Goal: Task Accomplishment & Management: Use online tool/utility

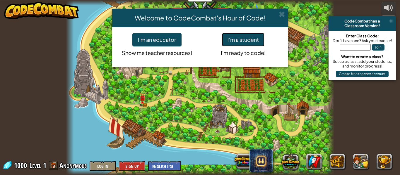
click at [236, 43] on button "I'm a student" at bounding box center [243, 39] width 42 height 13
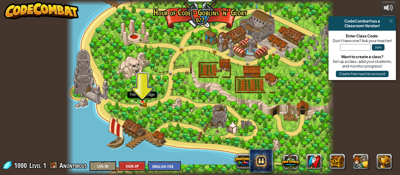
click at [142, 97] on img at bounding box center [142, 96] width 4 height 4
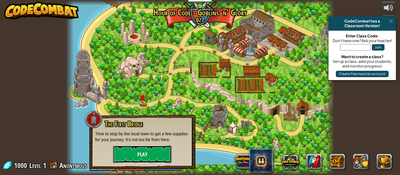
click at [139, 154] on button "Play" at bounding box center [142, 155] width 58 height 18
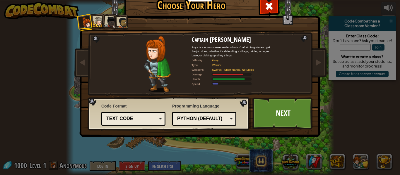
click at [151, 119] on div "Text code" at bounding box center [131, 119] width 51 height 7
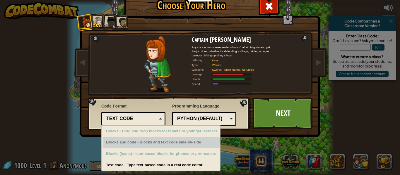
click at [135, 143] on div "Blocks and code - Blocks and text code side-by-side" at bounding box center [161, 142] width 117 height 11
click at [176, 146] on div "Blocks and code - Blocks and text code side-by-side" at bounding box center [161, 142] width 117 height 11
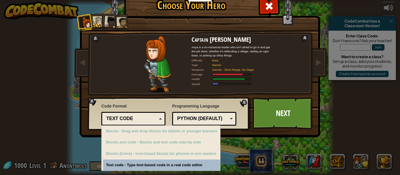
click at [170, 168] on div "Choose Your Hero 1000 Captain [PERSON_NAME] Anya is a no-nonsense leader who is…" at bounding box center [200, 88] width 240 height 192
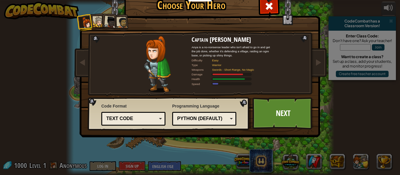
click at [220, 119] on div "Python (Default)" at bounding box center [202, 119] width 51 height 7
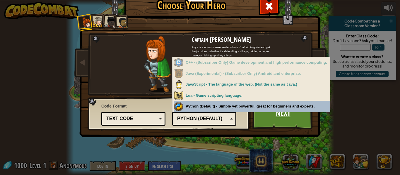
click at [264, 122] on link "Next" at bounding box center [282, 113] width 61 height 32
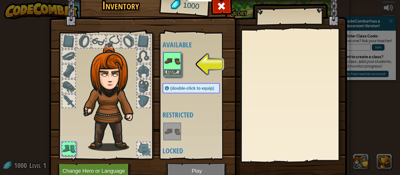
click at [167, 66] on img at bounding box center [172, 61] width 16 height 16
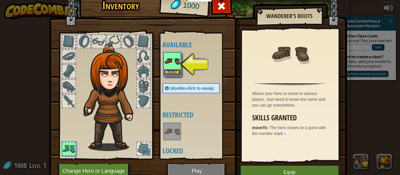
click at [175, 71] on button "Equip" at bounding box center [172, 72] width 16 height 6
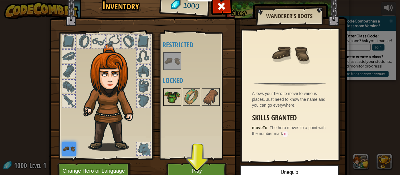
click at [172, 97] on img at bounding box center [172, 97] width 16 height 16
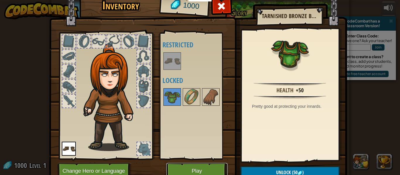
click at [184, 168] on button "Play" at bounding box center [196, 171] width 61 height 16
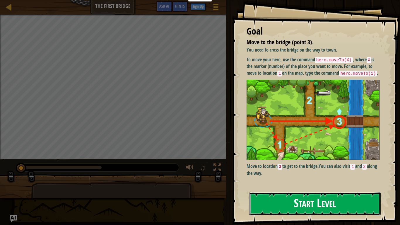
click at [278, 175] on button "Start Level" at bounding box center [314, 203] width 131 height 23
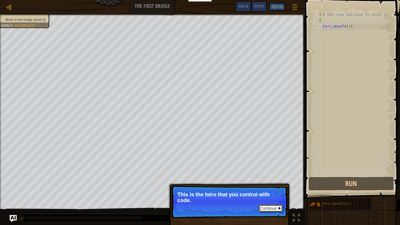
click at [271, 175] on button "Continue" at bounding box center [270, 208] width 24 height 8
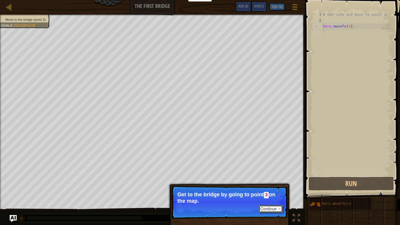
click at [266, 175] on button "Continue" at bounding box center [270, 209] width 24 height 8
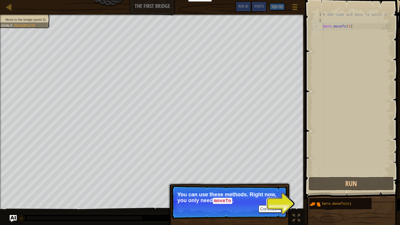
drag, startPoint x: 320, startPoint y: 205, endPoint x: 313, endPoint y: 174, distance: 31.9
click at [313, 174] on div "Hints 1 2 3 4 # Add code and move to point 3 hero . moveTo ( 1 ) הההההההההההההה…" at bounding box center [351, 111] width 97 height 222
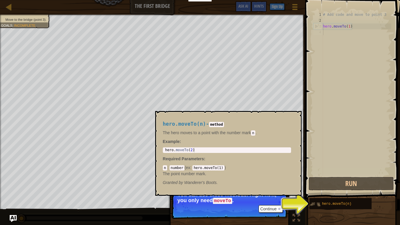
click at [311, 175] on img at bounding box center [314, 203] width 11 height 11
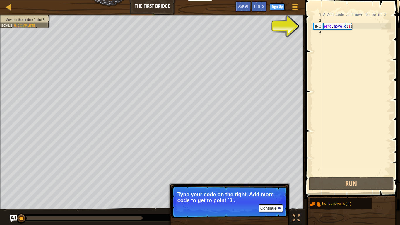
click at [350, 25] on div "# Add code and move to point 3 hero . moveTo ( 1 )" at bounding box center [355, 99] width 69 height 175
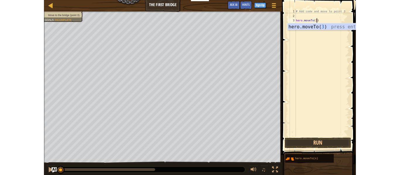
scroll to position [3, 4]
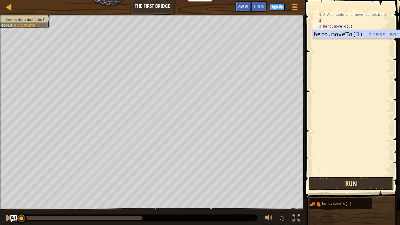
type textarea "hero.moveTo(3)"
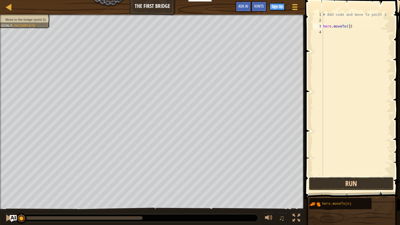
click at [342, 175] on button "Run" at bounding box center [350, 183] width 85 height 13
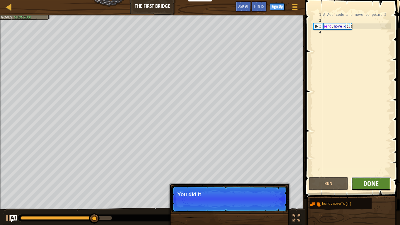
click at [371, 175] on span "Done" at bounding box center [370, 182] width 15 height 9
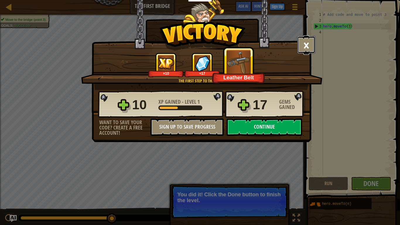
click at [304, 45] on button "×" at bounding box center [306, 45] width 18 height 18
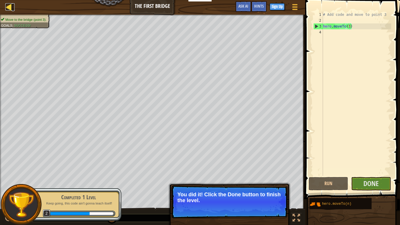
click at [8, 6] on div at bounding box center [8, 6] width 7 height 7
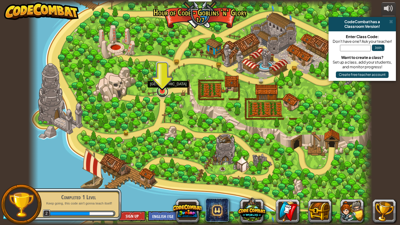
click at [160, 93] on link at bounding box center [162, 91] width 12 height 12
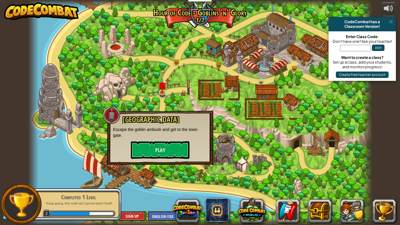
click at [84, 122] on div at bounding box center [200, 112] width 344 height 225
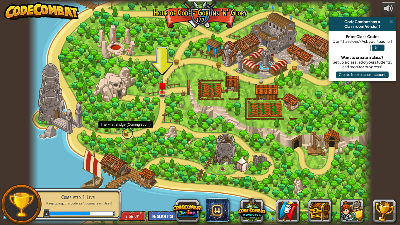
click at [126, 133] on link at bounding box center [127, 133] width 12 height 12
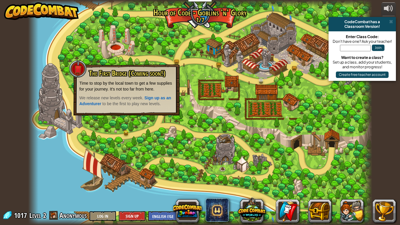
click at [116, 103] on span "to be the first to play new levels." at bounding box center [131, 103] width 58 height 5
click at [124, 127] on div at bounding box center [200, 112] width 344 height 225
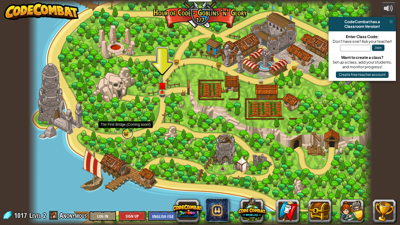
click at [125, 131] on link at bounding box center [127, 133] width 12 height 12
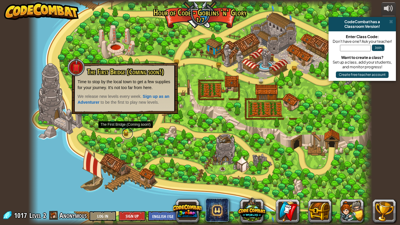
click at [124, 131] on link at bounding box center [127, 133] width 12 height 12
click at [117, 79] on p "Time to stop by the local town to get a few supplies for your journey. It's not…" at bounding box center [124, 85] width 94 height 12
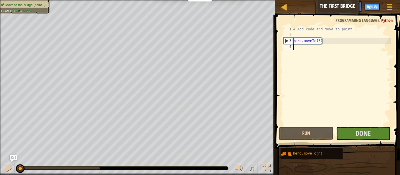
click at [319, 40] on div "# Add code and move to point 3 hero . moveTo ( 3 )" at bounding box center [341, 81] width 99 height 111
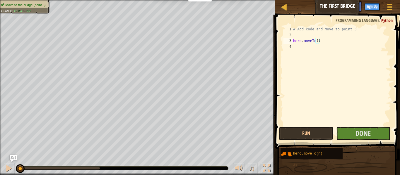
scroll to position [3, 4]
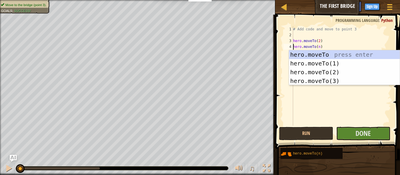
click at [319, 47] on div "# Add code and move to point 3 hero . moveTo ( 2 ) hero . moveTo ( n )" at bounding box center [341, 81] width 99 height 111
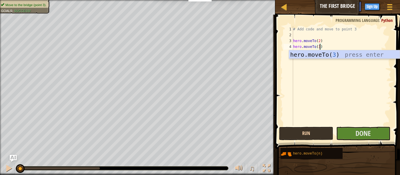
type textarea "hero.moveTo(3)"
click at [307, 131] on button "Run" at bounding box center [306, 133] width 54 height 13
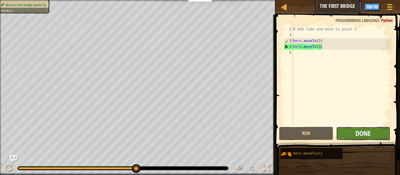
click at [359, 130] on span "Done" at bounding box center [362, 133] width 15 height 9
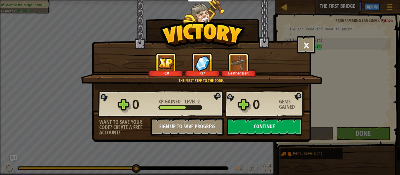
click at [241, 128] on button "Continue" at bounding box center [263, 127] width 75 height 18
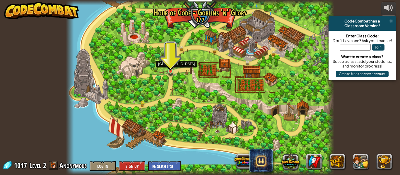
click at [169, 70] on img at bounding box center [170, 64] width 6 height 14
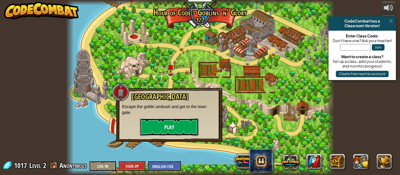
click at [168, 132] on button "Play" at bounding box center [169, 127] width 58 height 18
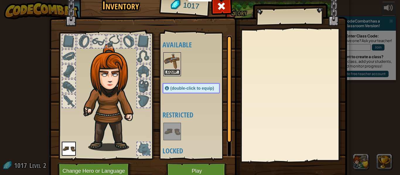
click at [171, 73] on button "Equip" at bounding box center [172, 72] width 16 height 6
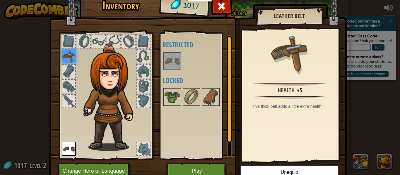
click at [171, 64] on img at bounding box center [172, 61] width 16 height 16
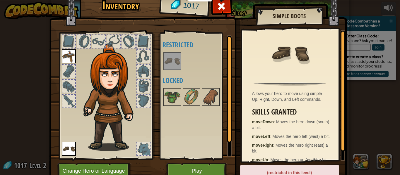
click at [67, 57] on img at bounding box center [69, 56] width 14 height 14
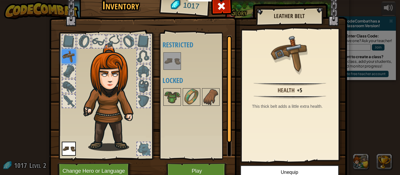
click at [142, 150] on div at bounding box center [143, 148] width 13 height 13
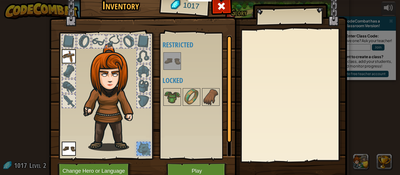
click at [74, 101] on div at bounding box center [68, 101] width 13 height 13
click at [174, 96] on img at bounding box center [172, 97] width 16 height 16
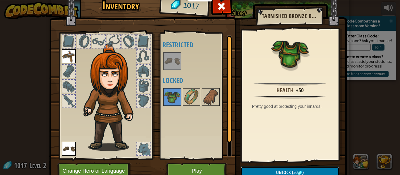
click at [263, 173] on button "Unlock (50 )" at bounding box center [289, 173] width 99 height 12
click at [172, 94] on img at bounding box center [172, 97] width 16 height 16
click at [170, 100] on img at bounding box center [172, 97] width 16 height 16
drag, startPoint x: 174, startPoint y: 100, endPoint x: 82, endPoint y: 80, distance: 94.8
click at [82, 80] on div "Inventory 1017 Available Equip (double-click to equip) Restricted Locked Tarnis…" at bounding box center [199, 89] width 297 height 193
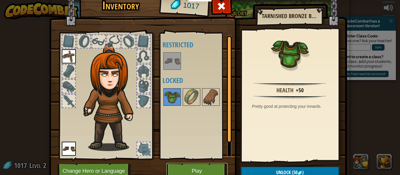
click at [190, 168] on button "Play" at bounding box center [196, 171] width 61 height 16
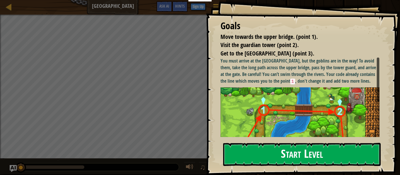
click at [257, 152] on button "Start Level" at bounding box center [301, 154] width 157 height 23
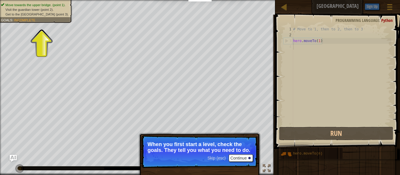
click at [218, 160] on span "Skip (esc)" at bounding box center [216, 158] width 18 height 5
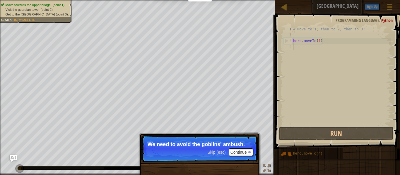
click at [210, 153] on span "Skip (esc)" at bounding box center [216, 152] width 18 height 5
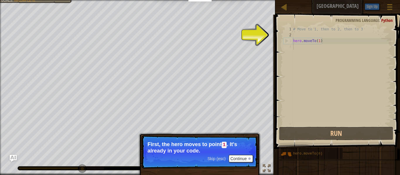
click at [217, 160] on span "Skip (esc)" at bounding box center [216, 158] width 18 height 5
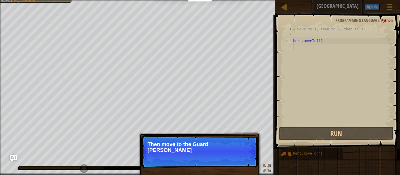
click at [217, 159] on p "Skip (esc) Continue Then move to the Guard [PERSON_NAME]" at bounding box center [199, 151] width 116 height 33
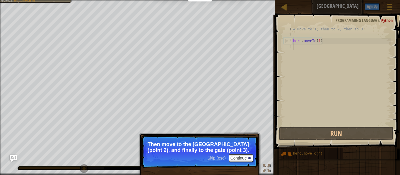
click at [213, 158] on span "Skip (esc)" at bounding box center [216, 158] width 18 height 5
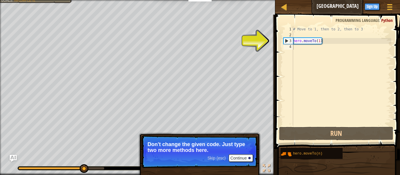
click at [215, 160] on span "Skip (esc)" at bounding box center [216, 158] width 18 height 5
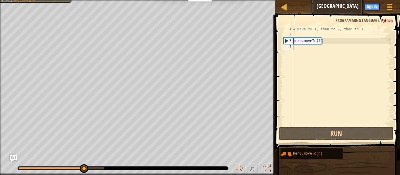
drag, startPoint x: 296, startPoint y: 154, endPoint x: 303, endPoint y: 56, distance: 98.8
click at [303, 56] on div "Hints 1 2 3 4 # Move to 1, then to 2, then to 3 hero . moveTo ( 1 ) ההההההההההה…" at bounding box center [336, 94] width 126 height 158
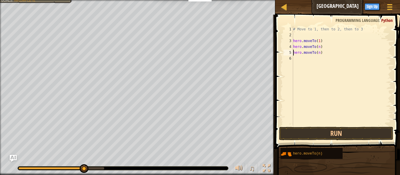
click at [321, 47] on div "# Move to 1, then to 2, then to 3 hero . moveTo ( 1 ) hero . moveTo ( n ) hero …" at bounding box center [341, 81] width 99 height 111
click at [320, 48] on div "# Move to 1, then to 2, then to 3 hero . moveTo ( 1 ) hero . moveTo ( n ) hero …" at bounding box center [341, 81] width 99 height 111
type textarea "hero.moveTo(2)"
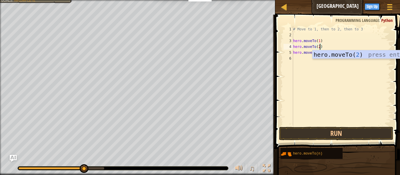
scroll to position [3, 4]
click at [302, 63] on div "# Move to 1, then to 2, then to 3 hero . moveTo ( 1 ) hero . moveTo ( 2 ) hero …" at bounding box center [341, 81] width 99 height 111
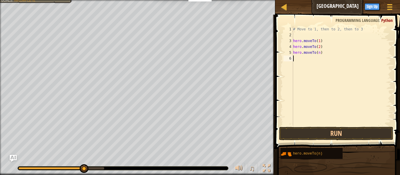
scroll to position [3, 0]
click at [320, 53] on div "# Move to 1, then to 2, then to 3 hero . moveTo ( 1 ) hero . moveTo ( 2 ) hero …" at bounding box center [341, 81] width 99 height 111
type textarea "hero.moveTo(3)"
type textarea "2"
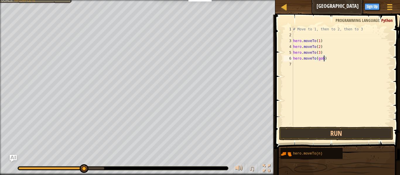
scroll to position [3, 5]
type textarea "hero.moveTo([PERSON_NAME])"
type textarea "h"
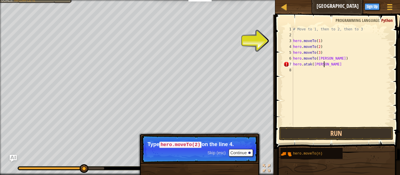
scroll to position [3, 4]
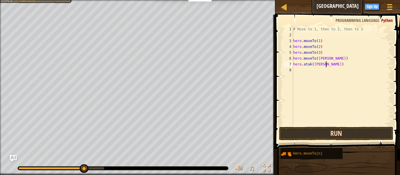
type textarea "hero.atak([PERSON_NAME])"
click at [319, 131] on button "Run" at bounding box center [336, 133] width 114 height 13
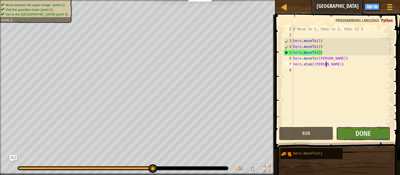
click at [352, 134] on button "Done" at bounding box center [363, 133] width 54 height 13
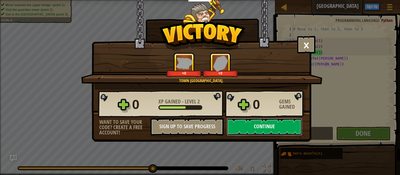
click at [256, 128] on button "Continue" at bounding box center [263, 127] width 75 height 18
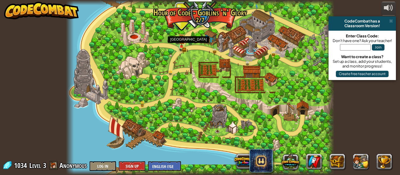
click at [180, 46] on img at bounding box center [181, 39] width 6 height 13
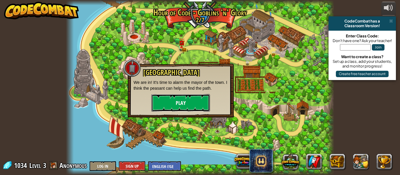
click at [172, 102] on button "Play" at bounding box center [180, 103] width 58 height 18
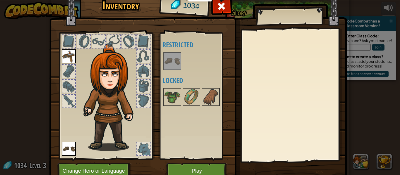
click at [67, 56] on img at bounding box center [69, 56] width 14 height 14
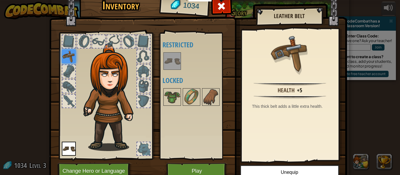
click at [170, 62] on img at bounding box center [172, 61] width 16 height 16
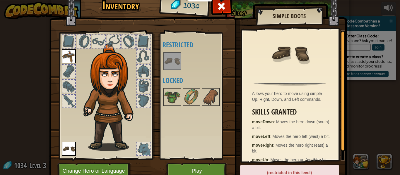
click at [69, 57] on img at bounding box center [69, 56] width 14 height 14
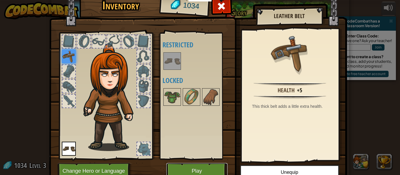
click at [186, 171] on button "Play" at bounding box center [196, 171] width 61 height 16
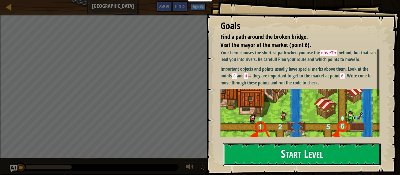
click at [256, 149] on button "Start Level" at bounding box center [301, 154] width 157 height 23
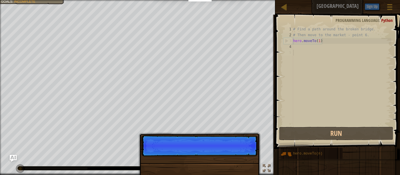
scroll to position [3, 0]
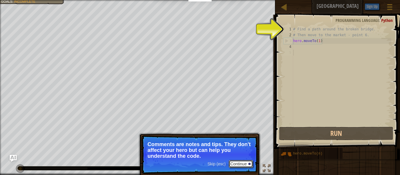
click at [235, 165] on button "Continue" at bounding box center [240, 164] width 24 height 8
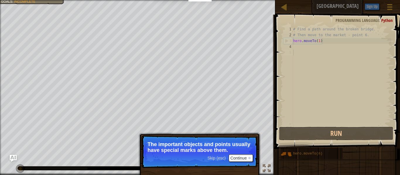
click at [218, 158] on span "Skip (esc)" at bounding box center [216, 158] width 18 height 5
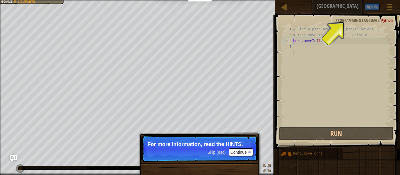
click at [216, 153] on span "Skip (esc)" at bounding box center [216, 152] width 18 height 5
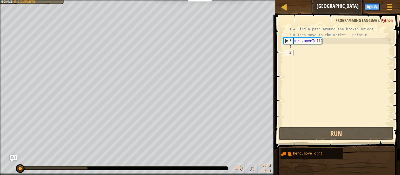
drag, startPoint x: 290, startPoint y: 156, endPoint x: 303, endPoint y: 46, distance: 111.0
click at [303, 46] on div "Hints 1 2 3 4 5 # Find a path around the broken bridge. # Then move to the mark…" at bounding box center [336, 94] width 126 height 158
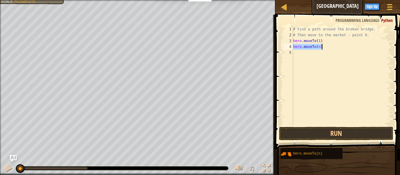
click at [319, 46] on div "# Find a path around the broken bridge. # Then move to the market - point 6. he…" at bounding box center [341, 75] width 99 height 99
click at [13, 157] on img "Ask AI" at bounding box center [13, 159] width 8 height 8
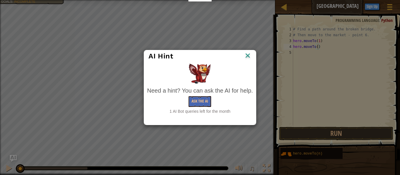
click at [248, 56] on img at bounding box center [248, 56] width 8 height 9
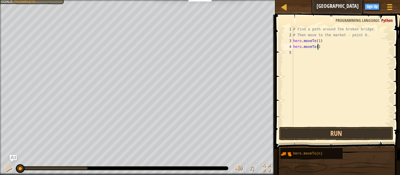
type textarea "hero.moveTo(2)"
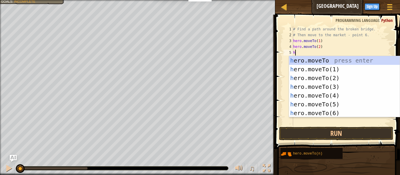
scroll to position [3, 0]
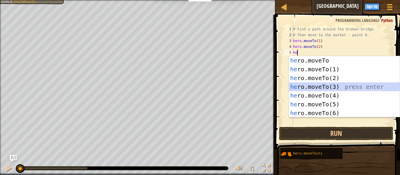
type textarea "hero.moveTo(3)"
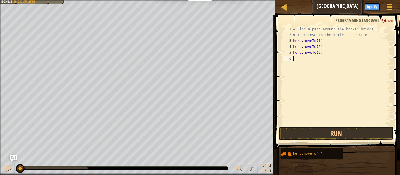
scroll to position [3, 0]
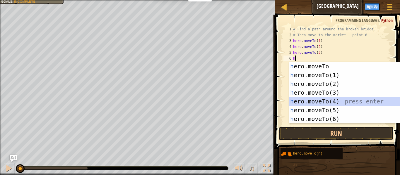
type textarea "hero.moveTo(4)"
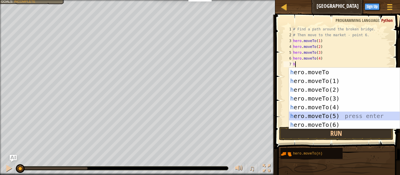
type textarea "hero.moveTo(5)"
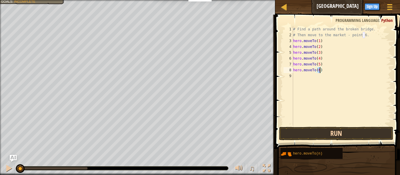
type textarea "hero.moveTo(6)"
click at [304, 135] on button "Run" at bounding box center [336, 133] width 114 height 13
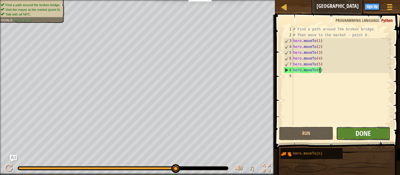
click at [367, 136] on span "Done" at bounding box center [362, 133] width 15 height 9
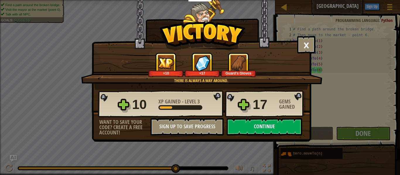
click at [278, 126] on button "Continue" at bounding box center [263, 127] width 75 height 18
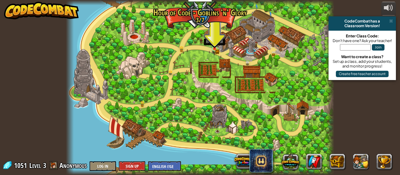
click at [213, 48] on img at bounding box center [214, 42] width 6 height 13
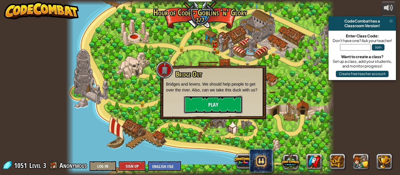
click at [195, 109] on button "Play" at bounding box center [213, 105] width 58 height 18
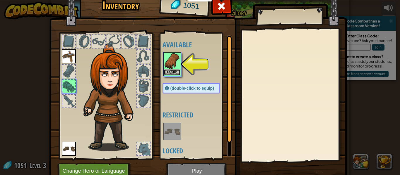
click at [172, 71] on button "Equip" at bounding box center [172, 72] width 16 height 6
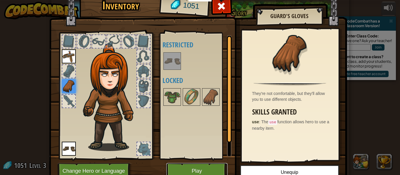
click at [194, 165] on button "Play" at bounding box center [196, 171] width 61 height 16
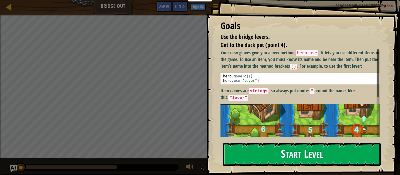
click at [295, 154] on button "Start Level" at bounding box center [301, 154] width 157 height 23
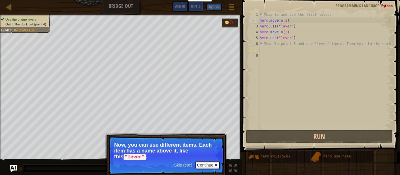
click at [174, 168] on div "Skip (esc) Continue" at bounding box center [196, 165] width 45 height 8
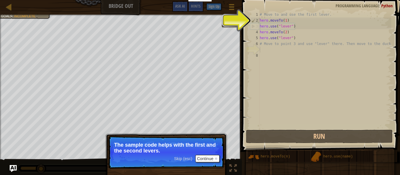
click at [185, 159] on span "Skip (esc)" at bounding box center [183, 158] width 18 height 5
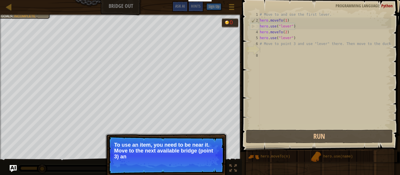
click at [185, 158] on p "To use an item, you need to be near it. Move to the next available bridge (poin…" at bounding box center [166, 151] width 104 height 18
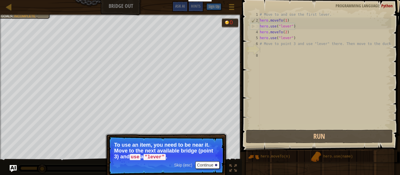
click at [183, 168] on div "Skip (esc) Continue" at bounding box center [196, 165] width 45 height 8
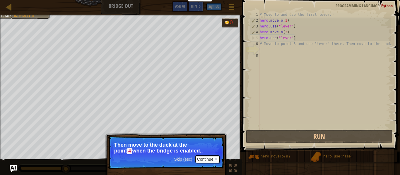
click at [186, 160] on span "Skip (esc)" at bounding box center [183, 159] width 18 height 5
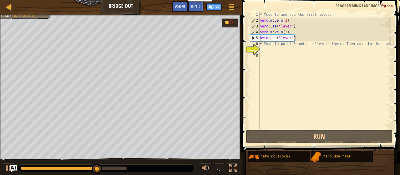
drag, startPoint x: 272, startPoint y: 156, endPoint x: 274, endPoint y: 60, distance: 96.0
click at [274, 60] on div "Hints 1 2 3 4 5 6 7 8 # Move to and use the first lever. hero . moveTo ( 1 ) he…" at bounding box center [320, 86] width 160 height 172
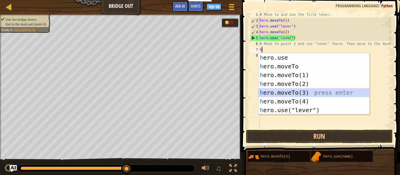
type textarea "hero.moveTo(3)"
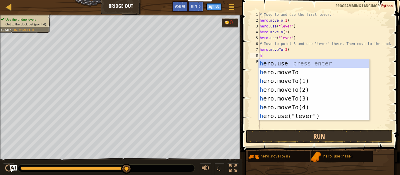
type textarea "hero.use("lever")"
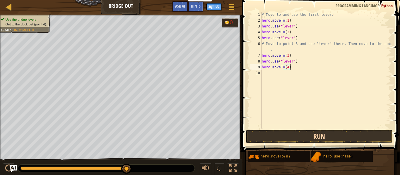
type textarea "hero.moveTo(4)"
click at [271, 138] on button "Run" at bounding box center [319, 136] width 147 height 13
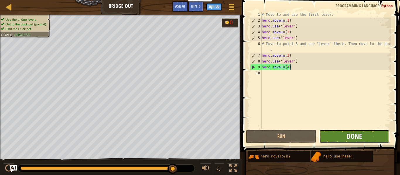
click at [358, 136] on span "Done" at bounding box center [353, 136] width 15 height 9
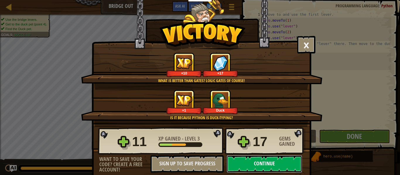
click at [259, 165] on button "Continue" at bounding box center [263, 164] width 75 height 18
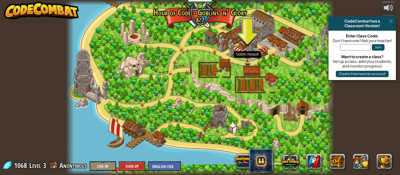
click at [247, 59] on img at bounding box center [247, 55] width 6 height 14
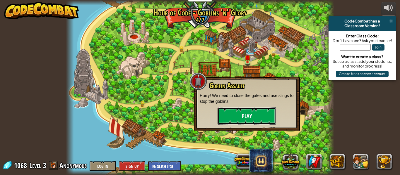
click at [240, 114] on button "Play" at bounding box center [246, 116] width 58 height 18
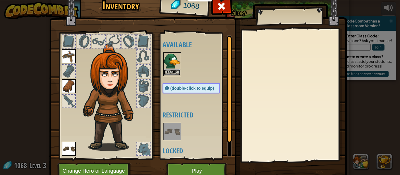
click at [172, 72] on button "Equip" at bounding box center [172, 72] width 16 height 6
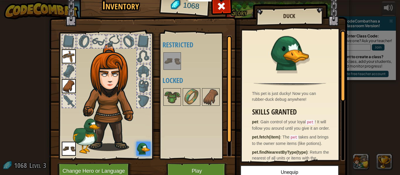
click at [145, 149] on img at bounding box center [143, 149] width 14 height 14
click at [199, 171] on button "Play" at bounding box center [196, 171] width 61 height 16
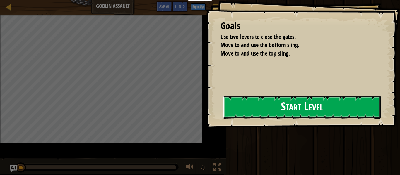
click at [223, 116] on button "Start Level" at bounding box center [301, 107] width 157 height 23
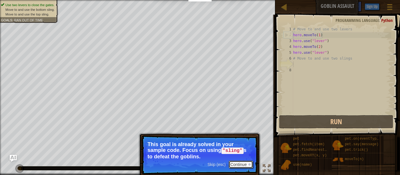
click at [243, 165] on button "Continue" at bounding box center [240, 165] width 24 height 8
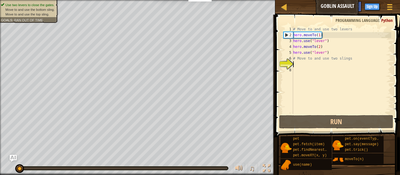
click at [306, 67] on div "# Move to and use two levers hero . moveTo ( 1 ) hero . use ( "lever" ) hero . …" at bounding box center [341, 75] width 99 height 99
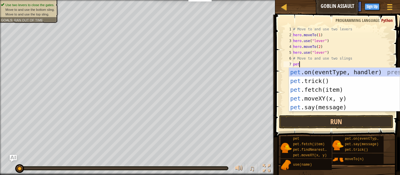
scroll to position [3, 1]
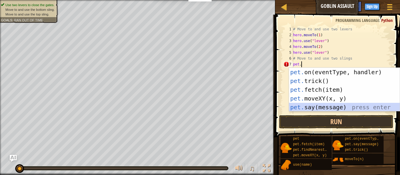
click at [308, 109] on div "pet. on(eventType, handler) press enter pet. trick() press enter pet. fetch(ite…" at bounding box center [344, 98] width 111 height 61
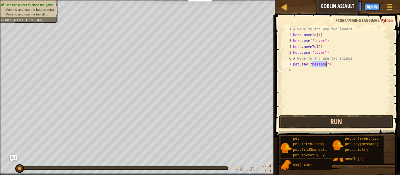
type textarea "pet.say("message")"
click at [309, 122] on button "Run" at bounding box center [336, 121] width 114 height 13
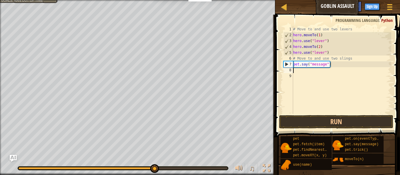
scroll to position [3, 0]
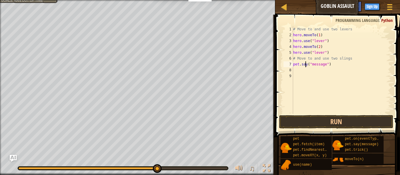
click at [306, 66] on div "# Move to and use two levers hero . moveTo ( 1 ) hero . use ( "lever" ) hero . …" at bounding box center [341, 75] width 99 height 99
type textarea "p"
type textarea "hero.use("sling")"
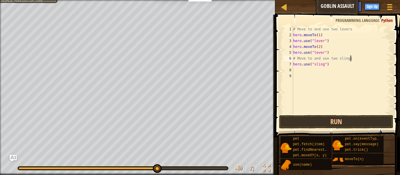
type textarea "hero.use("sling")"
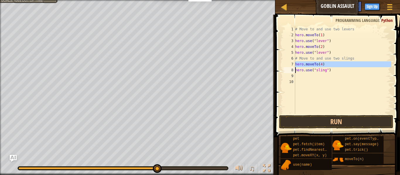
type textarea "hero.use("sling")"
paste textarea
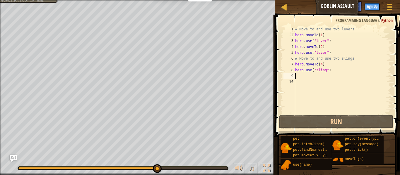
scroll to position [3, 0]
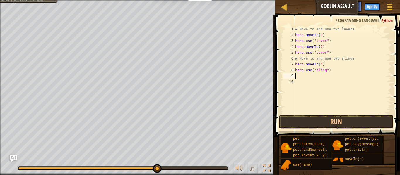
paste textarea "hero.use("sling")"
type textarea "hero.use("sling")"
type textarea "hero.moveTo(3)"
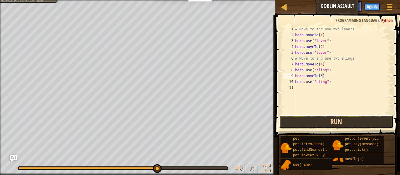
click at [328, 120] on button "Run" at bounding box center [336, 121] width 114 height 13
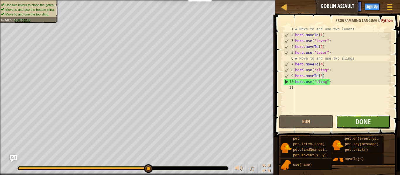
click at [354, 123] on button "Done" at bounding box center [363, 121] width 54 height 13
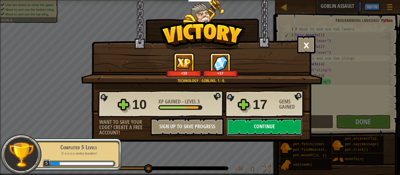
click at [246, 129] on button "Continue" at bounding box center [263, 127] width 75 height 18
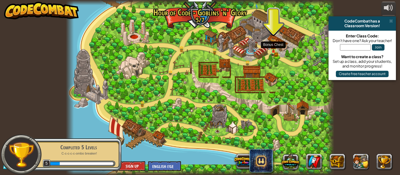
click at [274, 50] on img at bounding box center [273, 45] width 6 height 13
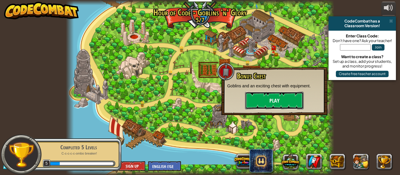
click at [260, 99] on button "Play" at bounding box center [274, 101] width 58 height 18
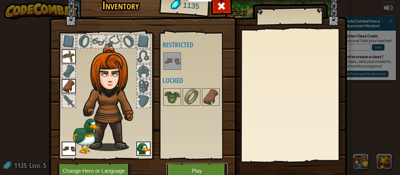
click at [209, 169] on button "Play" at bounding box center [196, 171] width 61 height 16
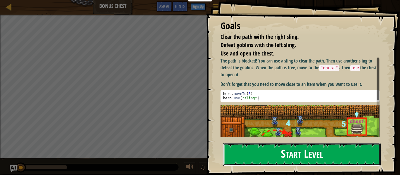
click at [266, 151] on button "Start Level" at bounding box center [301, 154] width 157 height 23
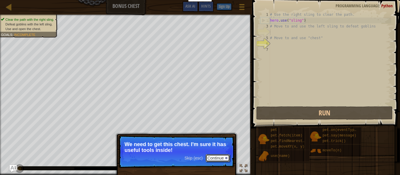
click at [216, 158] on button "Continue" at bounding box center [217, 158] width 24 height 8
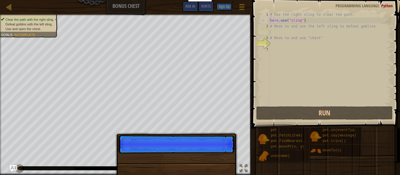
scroll to position [3, 0]
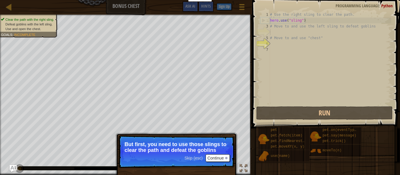
click at [217, 157] on p "Skip (esc) Continue But first, you need to use those slings to clear the path a…" at bounding box center [176, 151] width 116 height 33
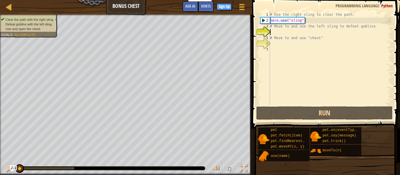
click at [297, 34] on div "# Use the right sling to clear the path. hero . use ( "sling" ) # Move to and u…" at bounding box center [329, 64] width 122 height 105
click at [271, 31] on div "# Use the right sling to clear the path. hero . use ( "sling" ) # Move to and u…" at bounding box center [329, 64] width 122 height 105
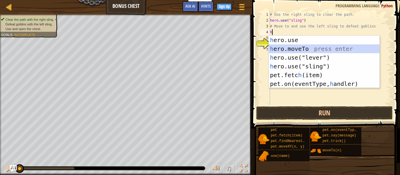
click at [278, 46] on div "h ero.use press enter h ero.moveTo press enter h ero.use("lever") press enter h…" at bounding box center [323, 71] width 111 height 70
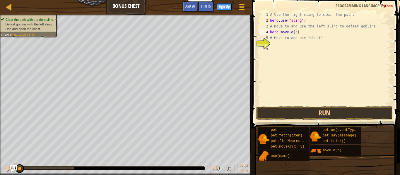
scroll to position [3, 4]
type textarea "# Move to and use "chest""
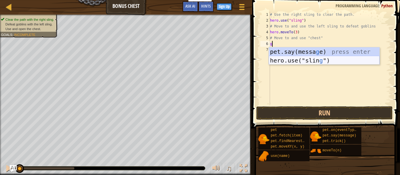
click at [302, 61] on div "pet.say([PERSON_NAME]) press enter hero.use("slin g ") press enter" at bounding box center [323, 64] width 111 height 35
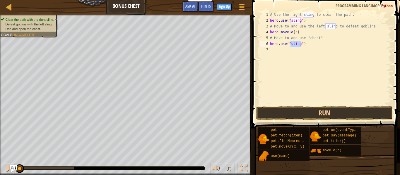
type textarea "hero.use("sling")"
click at [281, 57] on div "# Use the right sling to clear the path. hero . use ( "sling" ) # Move to and u…" at bounding box center [329, 64] width 122 height 105
type textarea "pet.say("atuck")"
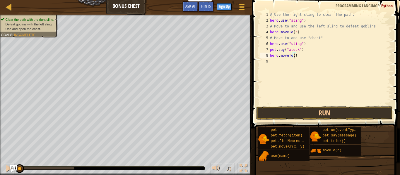
type textarea "hero.moveTo(6)"
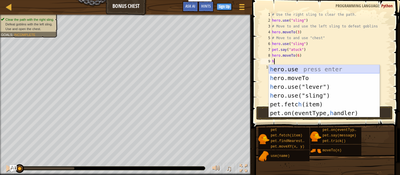
click at [289, 70] on div "h ero.use press enter h ero.moveTo press enter h ero.use("lever") press enter h…" at bounding box center [323, 100] width 111 height 70
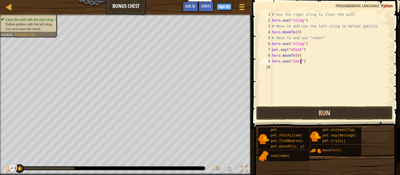
scroll to position [3, 5]
click at [322, 112] on button "Run" at bounding box center [324, 112] width 136 height 13
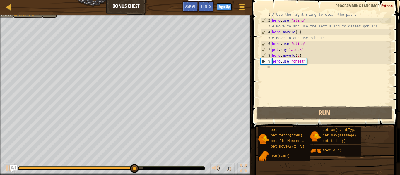
type textarea "hero.moveTo(6)"
